Goal: Task Accomplishment & Management: Manage account settings

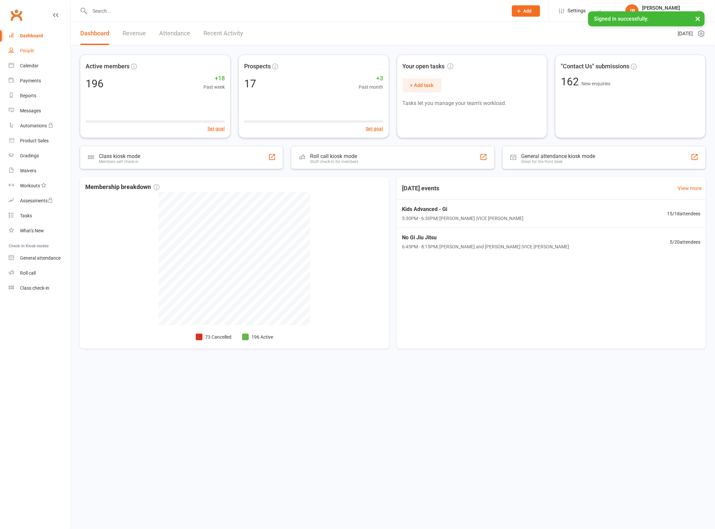
click at [28, 52] on div "People" at bounding box center [27, 50] width 14 height 5
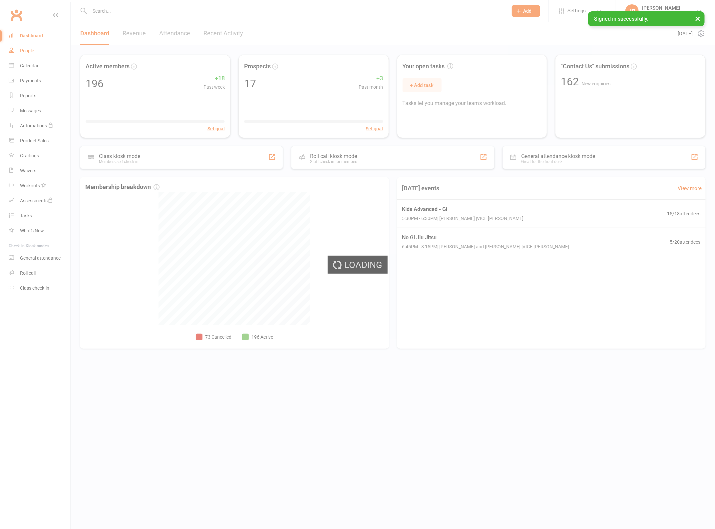
select select "100"
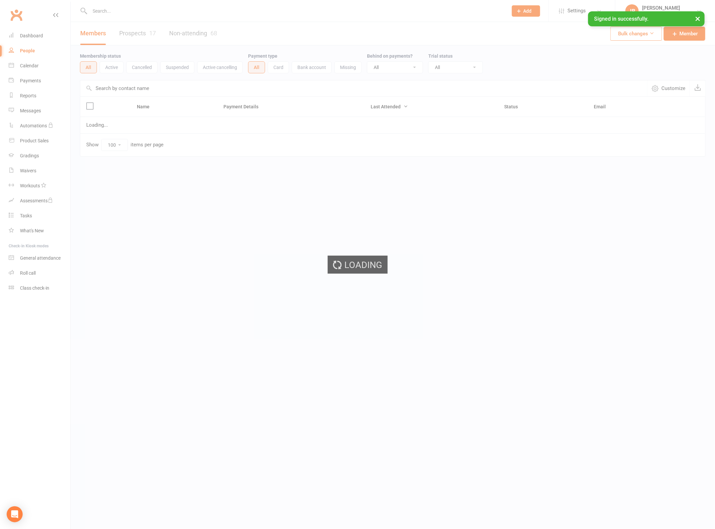
click at [116, 12] on input "text" at bounding box center [295, 10] width 415 height 9
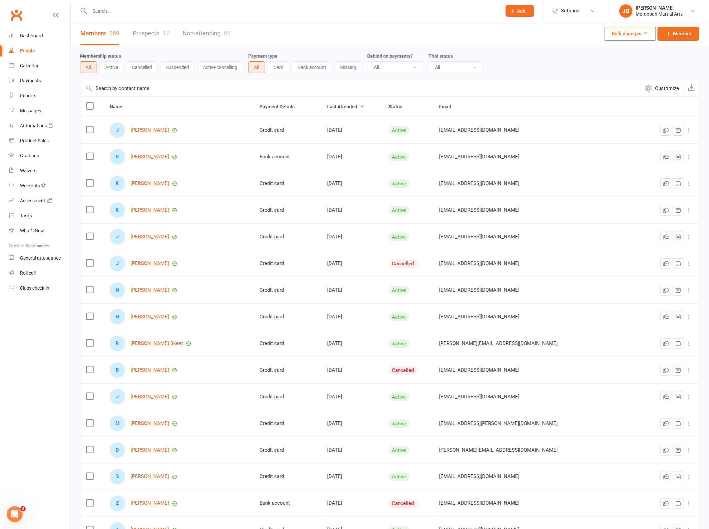
click at [130, 10] on input "text" at bounding box center [292, 10] width 409 height 9
type input "[PERSON_NAME]"
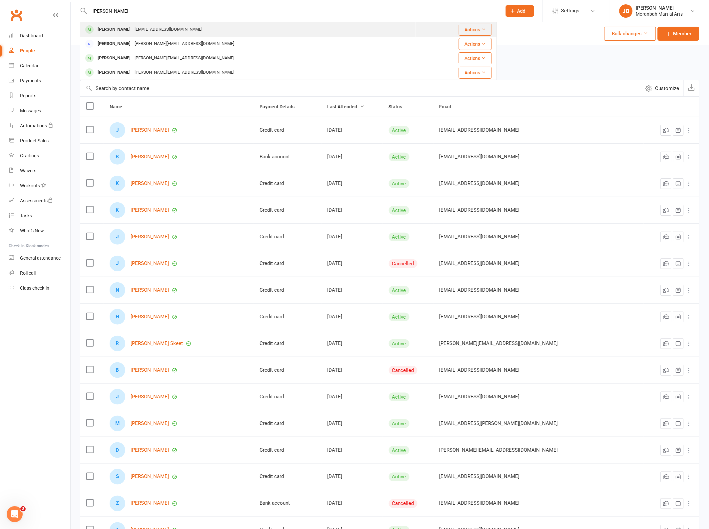
click at [136, 32] on div "[EMAIL_ADDRESS][DOMAIN_NAME]" at bounding box center [169, 30] width 72 height 10
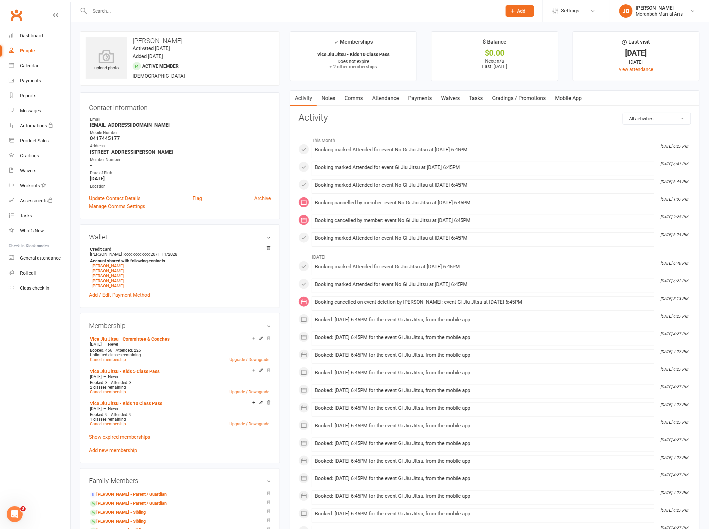
drag, startPoint x: 179, startPoint y: 152, endPoint x: 87, endPoint y: 154, distance: 91.3
click at [87, 154] on div "Contact information Owner Email [EMAIL_ADDRESS][DOMAIN_NAME] Mobile Number [PHO…" at bounding box center [180, 155] width 200 height 127
copy strong "[STREET_ADDRESS][PERSON_NAME]"
click at [395, 99] on link "Attendance" at bounding box center [386, 98] width 36 height 15
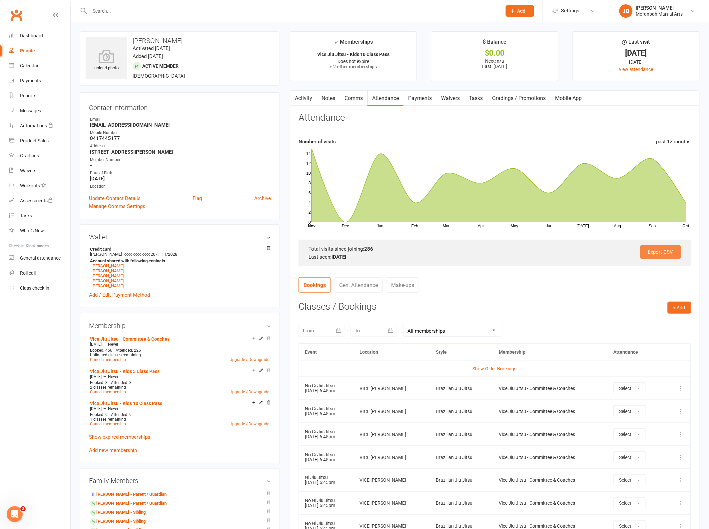
click at [657, 249] on link "Export CSV" at bounding box center [660, 252] width 41 height 14
